Goal: Task Accomplishment & Management: Complete application form

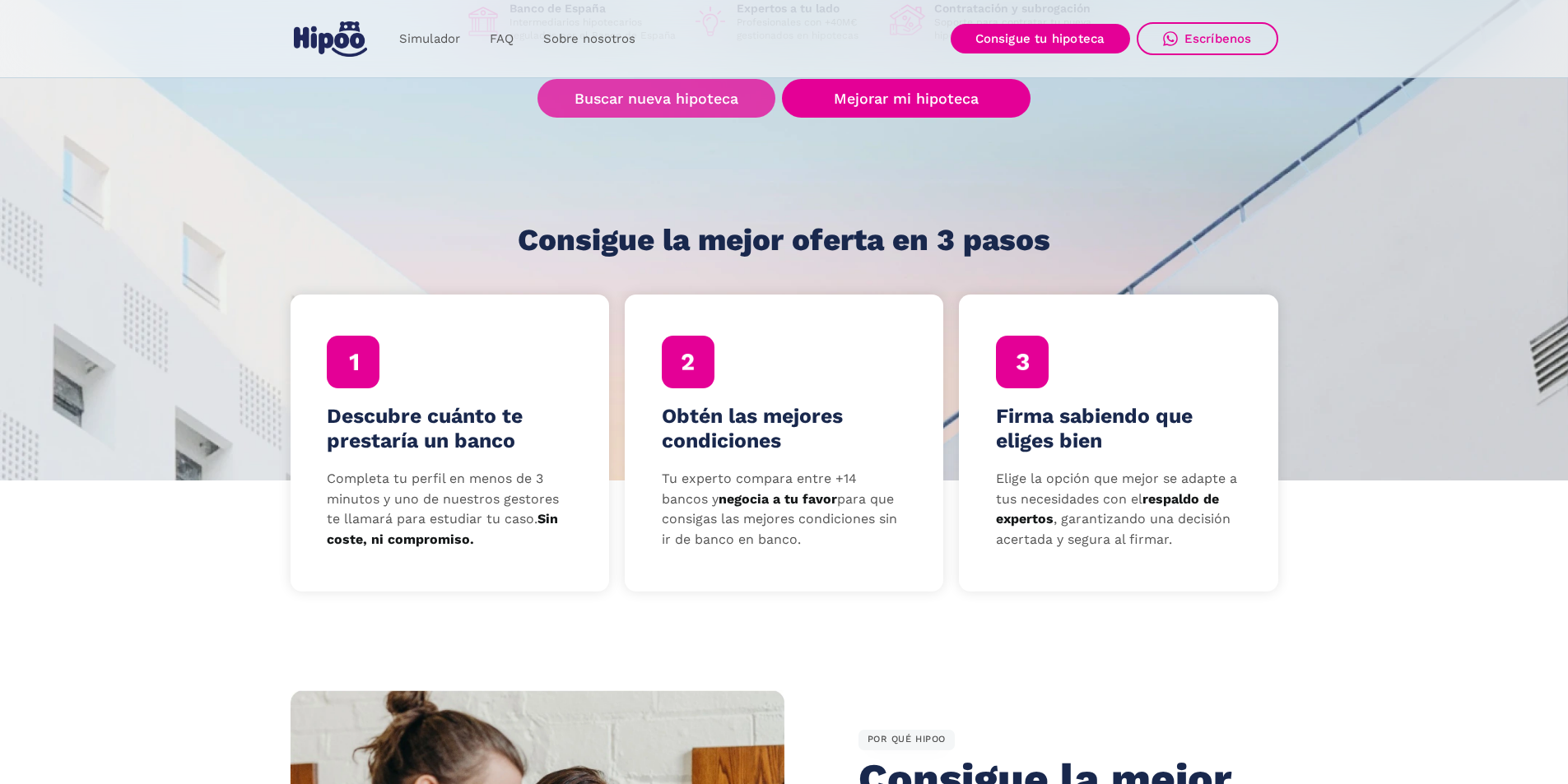
click at [652, 100] on link "Buscar nueva hipoteca" at bounding box center [656, 98] width 238 height 38
